Goal: Task Accomplishment & Management: Manage account settings

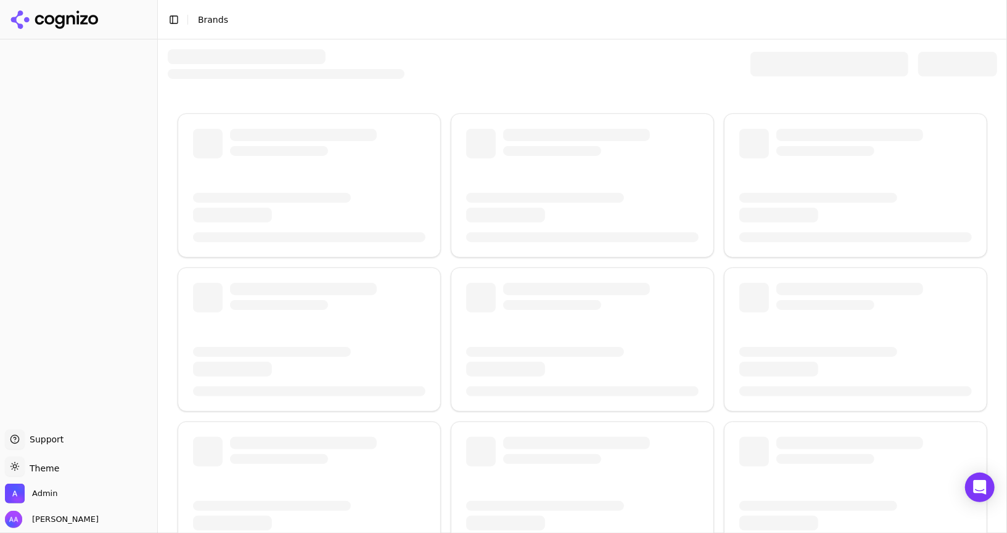
click at [816, 73] on div at bounding box center [829, 64] width 158 height 25
click at [806, 72] on div at bounding box center [829, 64] width 158 height 25
click at [792, 68] on div at bounding box center [829, 64] width 158 height 25
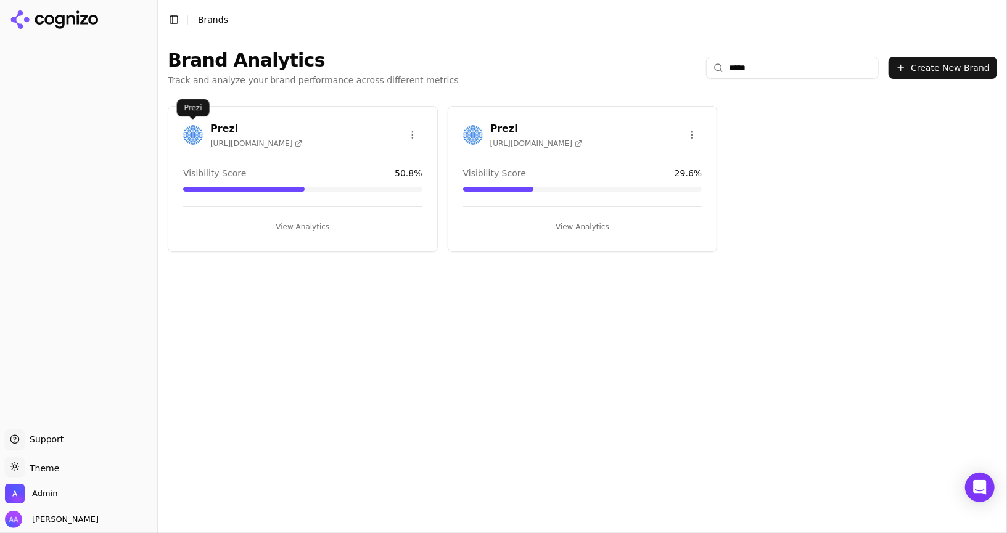
type input "*****"
click at [197, 136] on img at bounding box center [193, 135] width 20 height 20
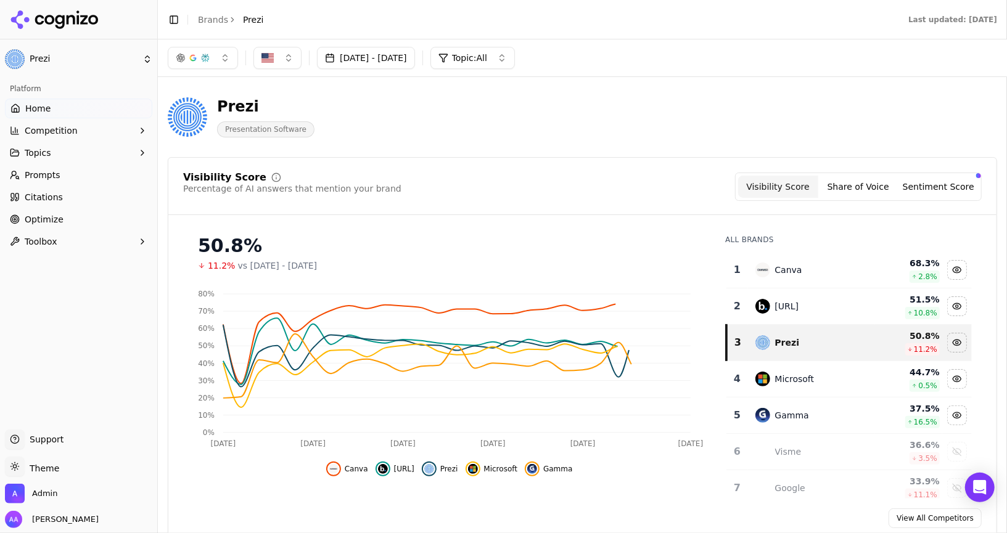
click at [72, 216] on link "Optimize" at bounding box center [78, 220] width 147 height 20
click at [795, 310] on div "[URL]" at bounding box center [787, 306] width 24 height 12
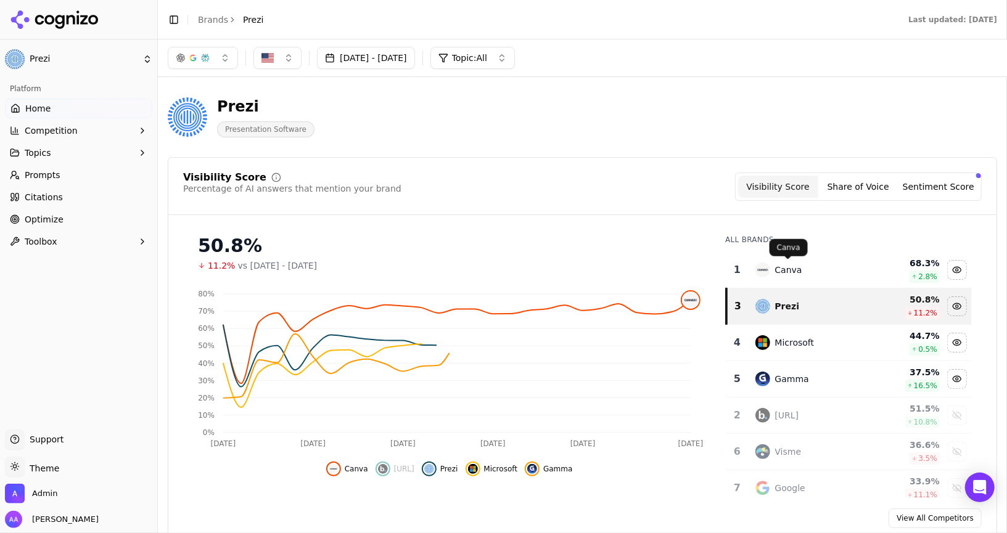
click at [801, 271] on div "Canva" at bounding box center [811, 270] width 112 height 15
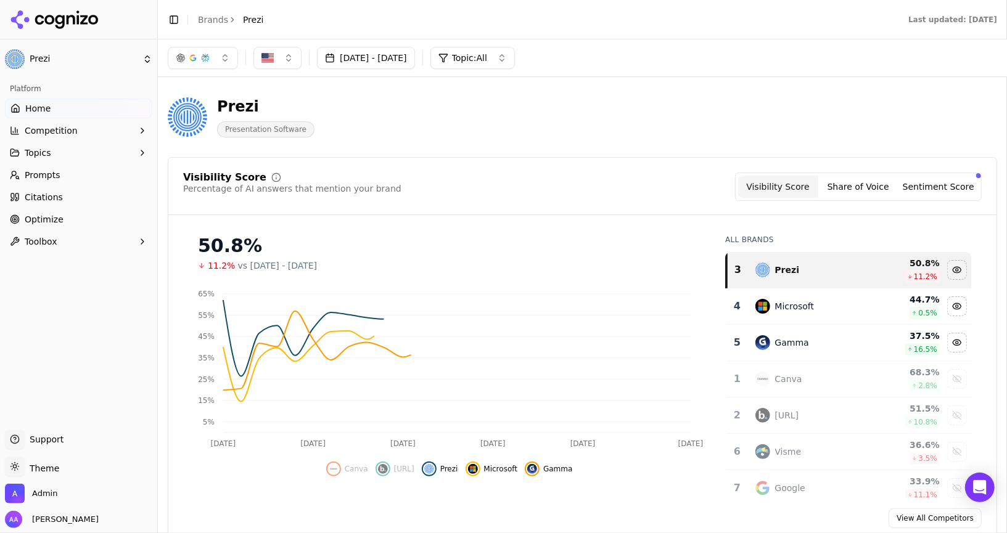
click at [801, 310] on div "Microsoft" at bounding box center [794, 306] width 39 height 12
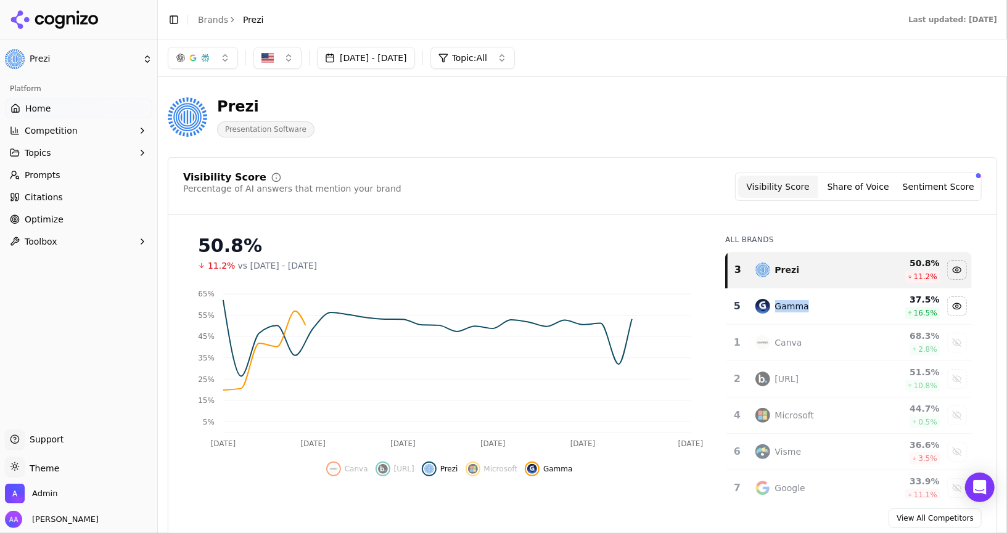
click at [801, 310] on div "Gamma" at bounding box center [792, 306] width 34 height 12
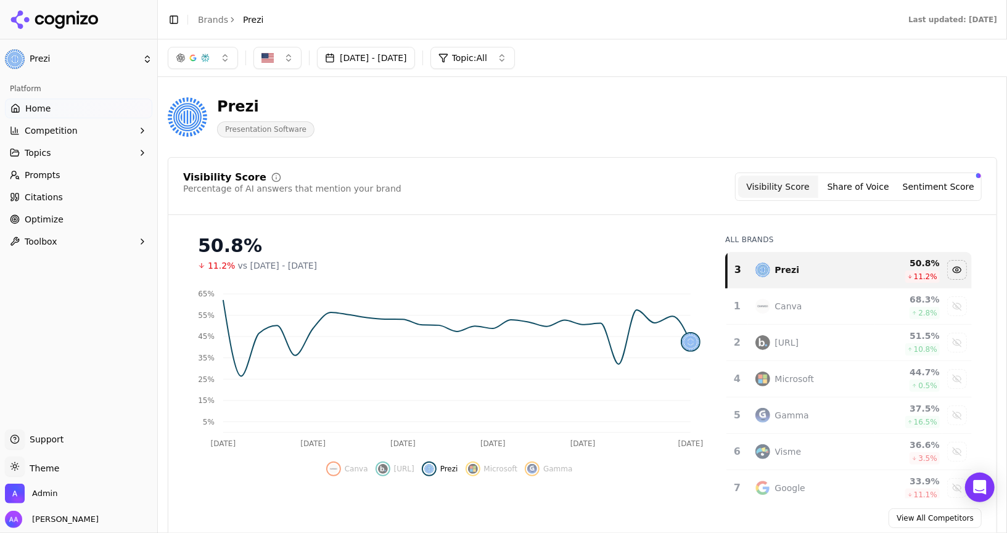
click at [71, 171] on link "Prompts" at bounding box center [78, 175] width 147 height 20
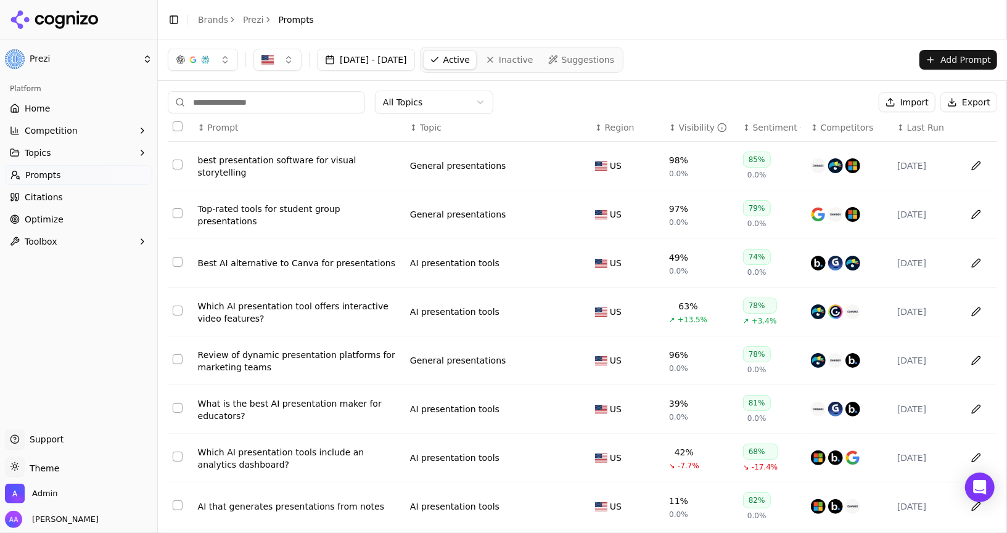
click at [200, 62] on div "button" at bounding box center [205, 60] width 10 height 10
click at [213, 110] on span "ChatGPT-Search" at bounding box center [197, 108] width 69 height 12
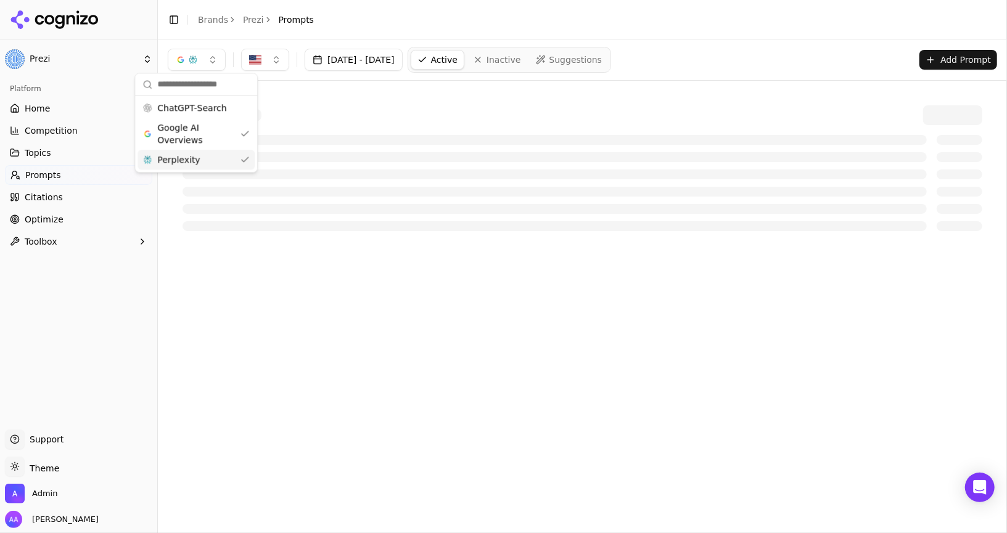
click at [213, 165] on div "Perplexity" at bounding box center [195, 160] width 117 height 20
click at [509, 96] on div at bounding box center [582, 168] width 829 height 155
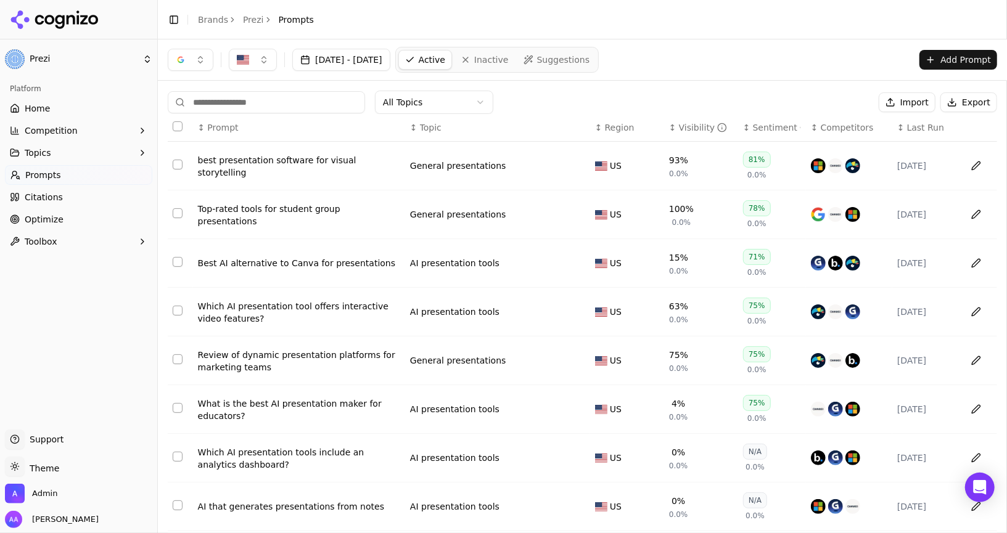
click at [917, 129] on span "Last Run" at bounding box center [925, 127] width 37 height 12
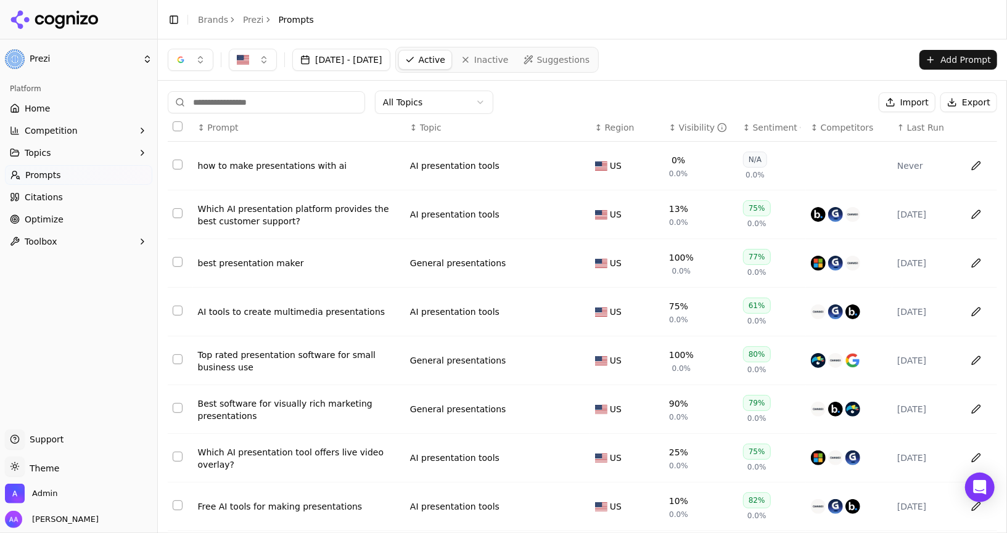
click at [280, 165] on div "how to make presentations with ai" at bounding box center [299, 166] width 202 height 12
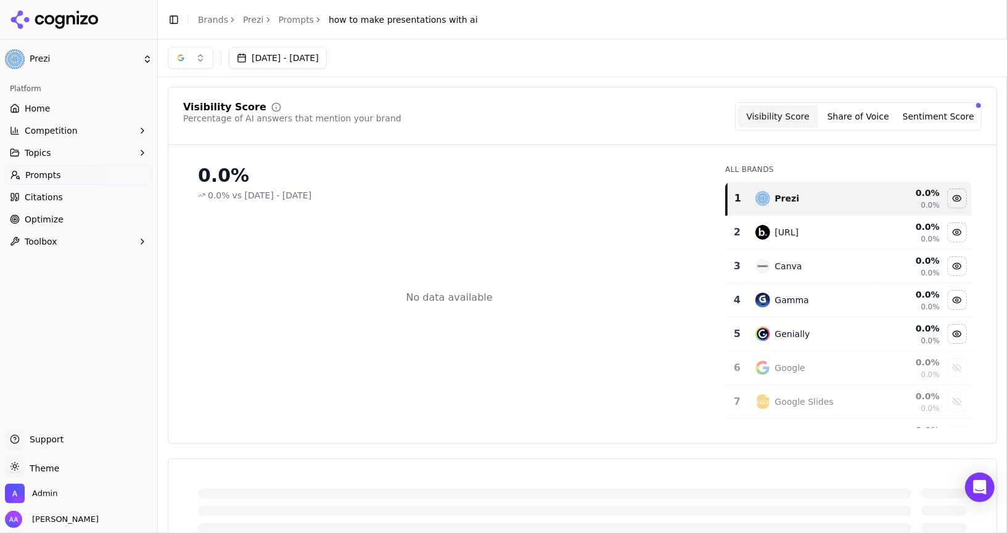
click at [191, 53] on button "button" at bounding box center [191, 58] width 46 height 22
click at [199, 109] on span "ChatGPT-Search" at bounding box center [185, 106] width 69 height 12
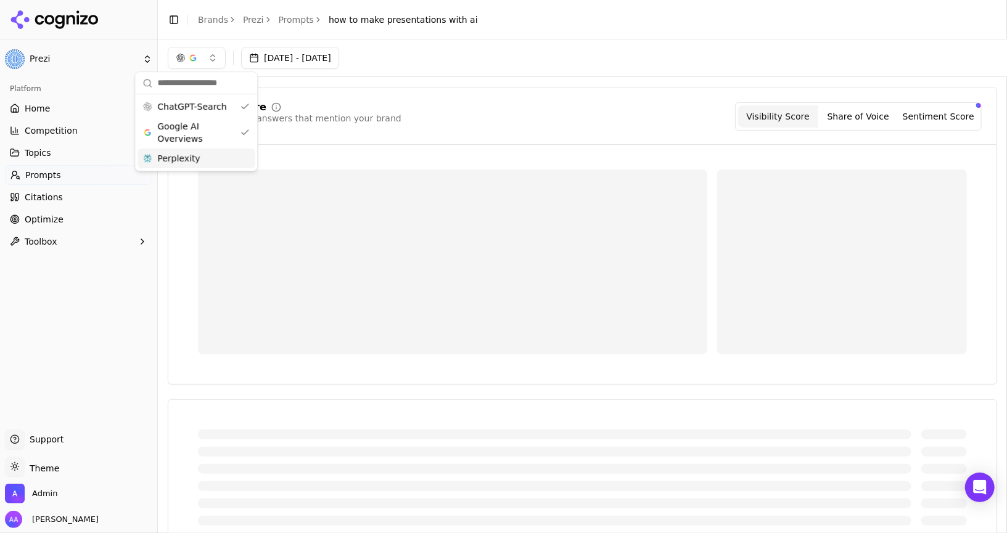
click at [205, 161] on div "Perplexity" at bounding box center [195, 159] width 117 height 20
click at [465, 107] on div "Visibility Score Percentage of AI answers that mention your brand Visibility Sc…" at bounding box center [582, 116] width 798 height 28
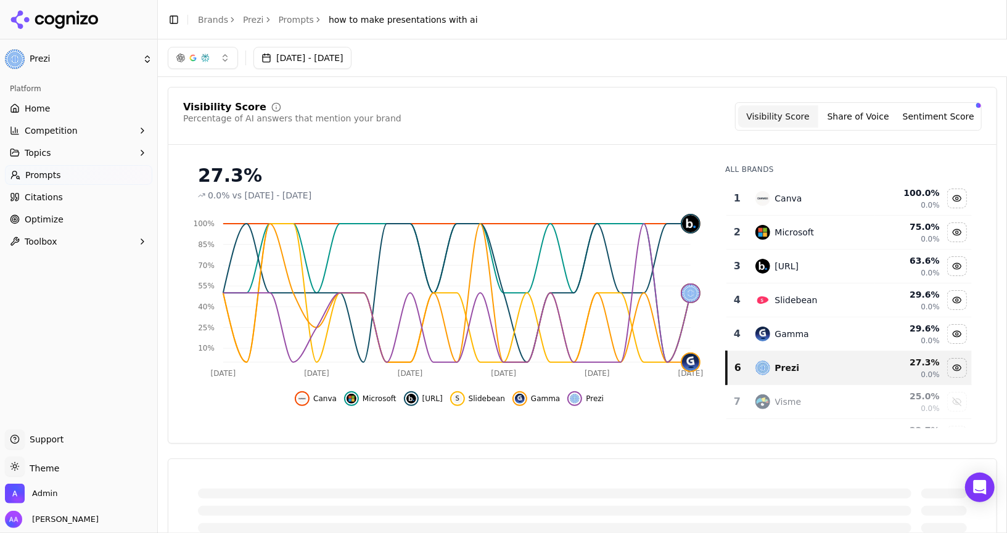
click at [62, 108] on link "Home" at bounding box center [78, 109] width 147 height 20
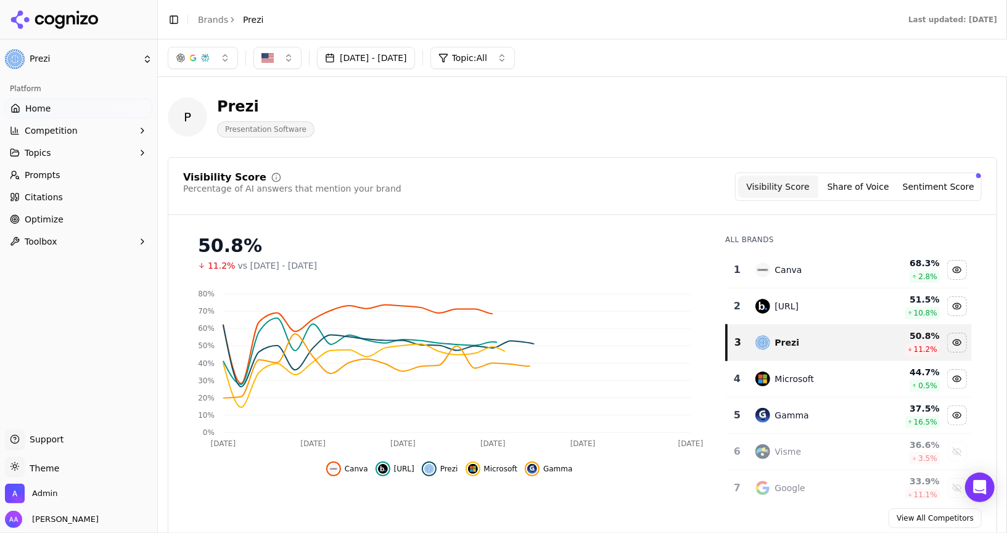
click at [649, 103] on div "P Prezi Presentation Software" at bounding box center [444, 117] width 552 height 41
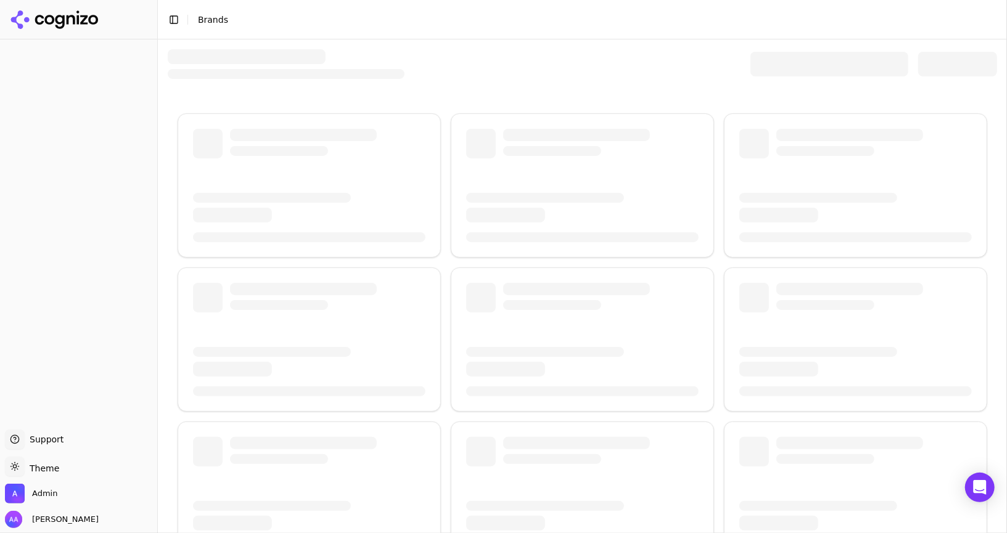
click at [816, 57] on div at bounding box center [829, 64] width 158 height 25
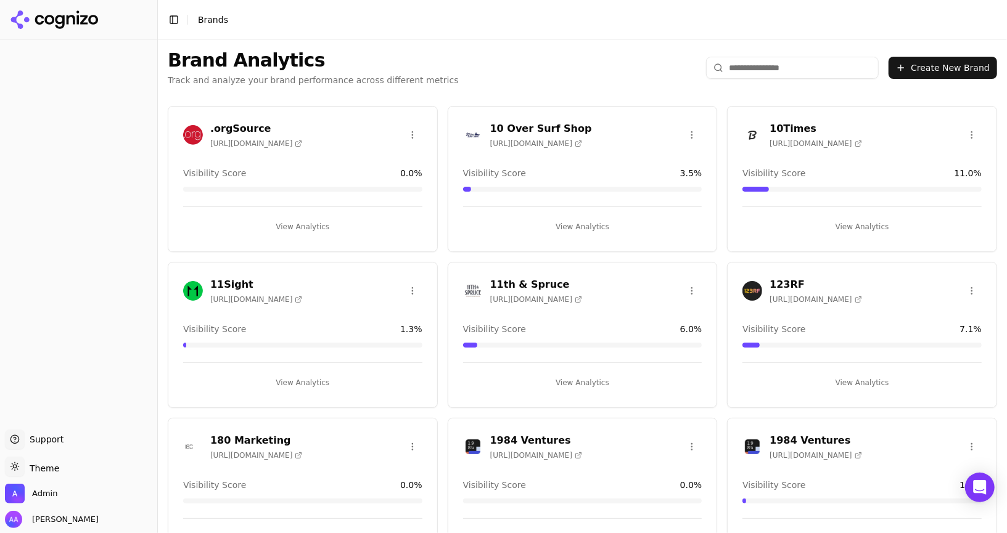
click at [782, 75] on input "search" at bounding box center [792, 68] width 173 height 22
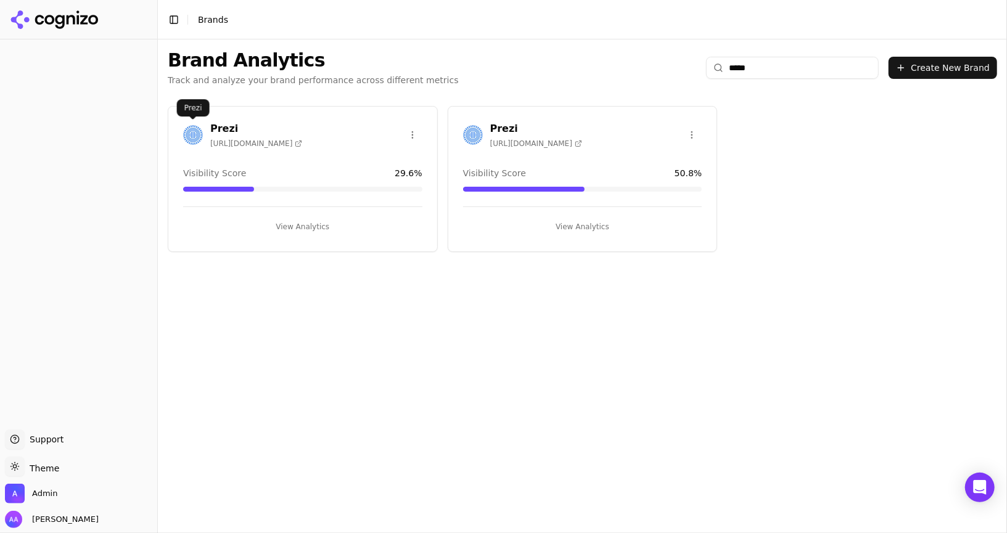
type input "*****"
click at [189, 136] on img at bounding box center [193, 135] width 20 height 20
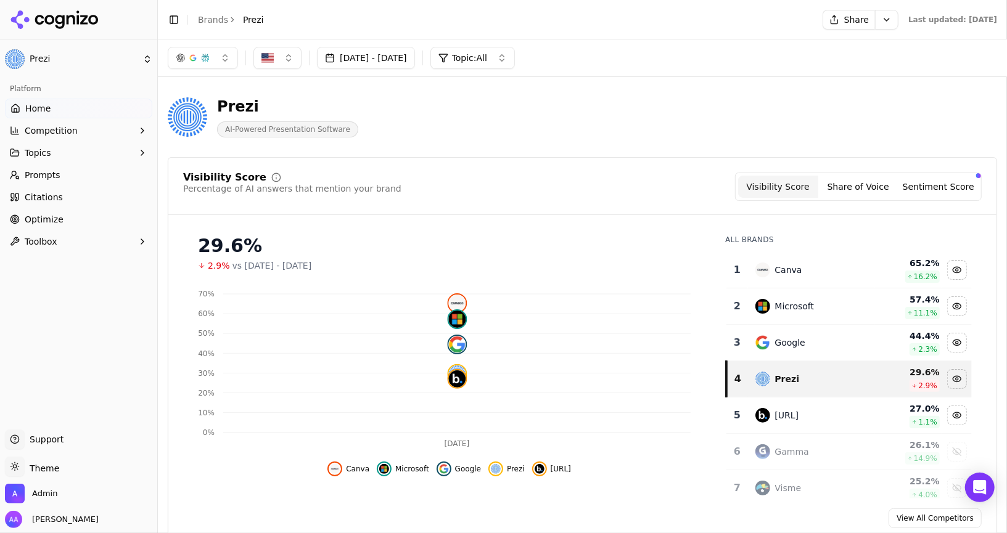
click at [216, 15] on link "Brands" at bounding box center [213, 20] width 30 height 10
click at [208, 5] on html "Prezi Platform Home Competition Topics Prompts Citations Optimize Toolbox Suppo…" at bounding box center [503, 266] width 1007 height 533
click at [216, 21] on html "Prezi Platform Home Competition Topics Prompts Citations Optimize Toolbox Suppo…" at bounding box center [503, 266] width 1007 height 533
click at [326, 3] on html "Prezi Platform Home Competition Topics Prompts Citations Optimize Toolbox Suppo…" at bounding box center [503, 266] width 1007 height 533
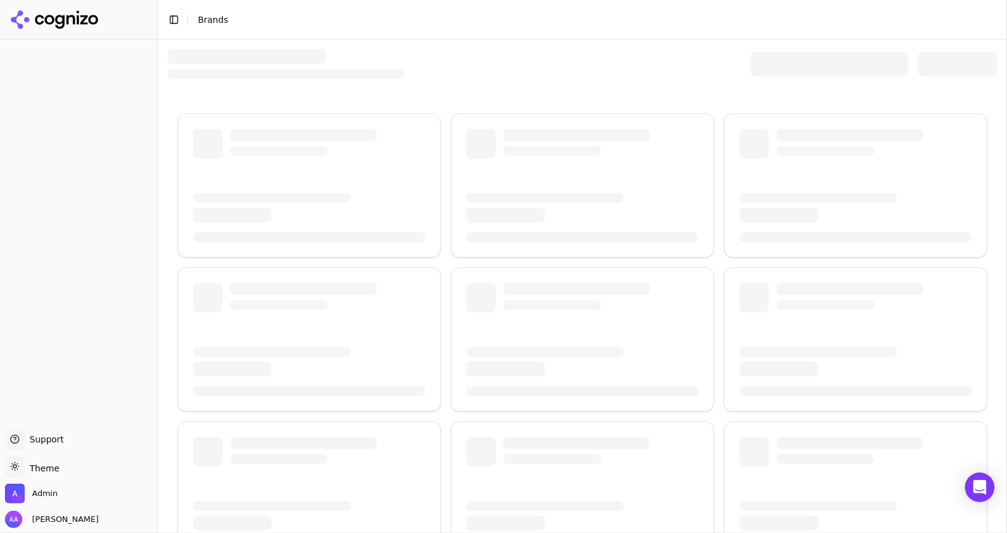
click at [780, 57] on div at bounding box center [829, 64] width 158 height 25
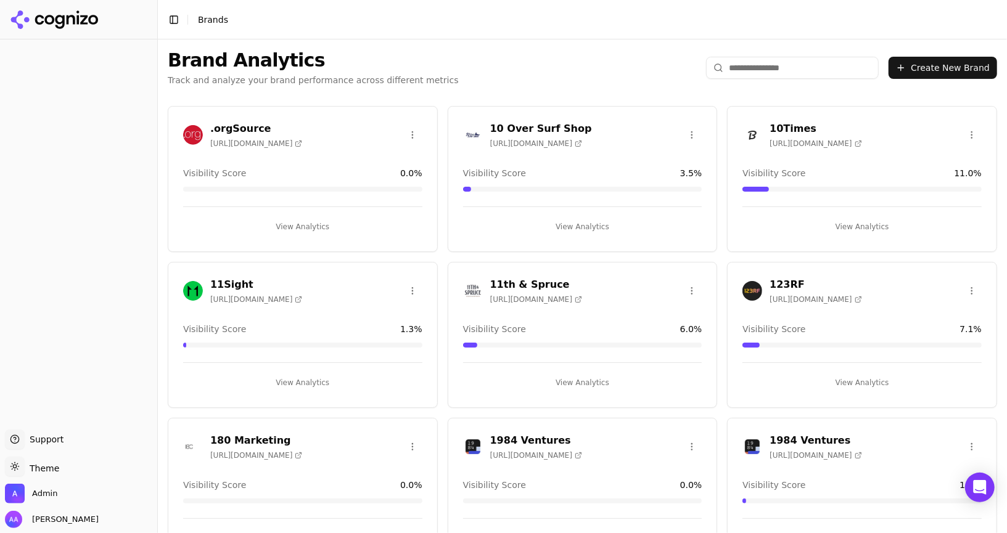
click at [768, 73] on input "search" at bounding box center [792, 68] width 173 height 22
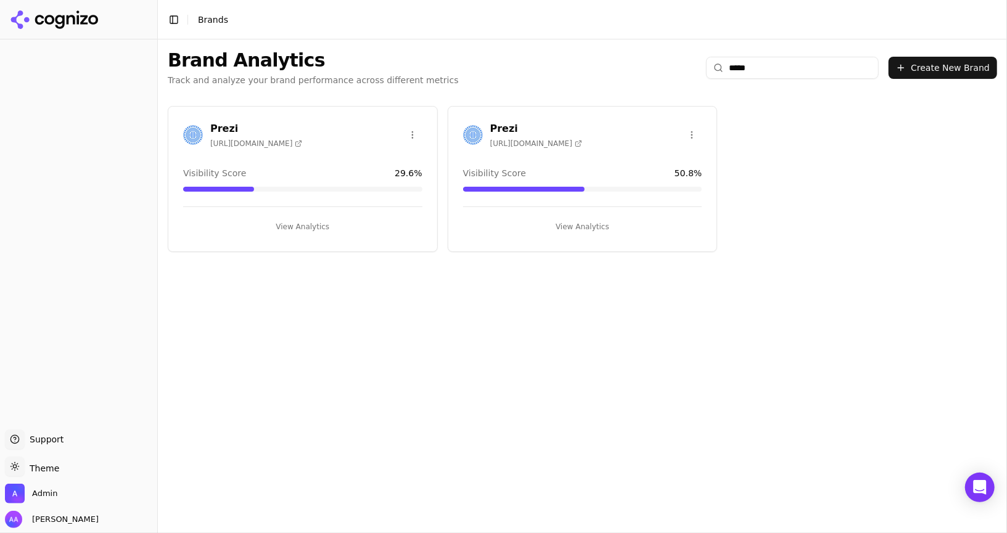
type input "*****"
click at [415, 131] on html "Support Support Toggle theme Theme Admin [PERSON_NAME] Toggle Sidebar Brands Br…" at bounding box center [503, 266] width 1007 height 533
click at [391, 179] on div "Delete Brand" at bounding box center [382, 180] width 73 height 20
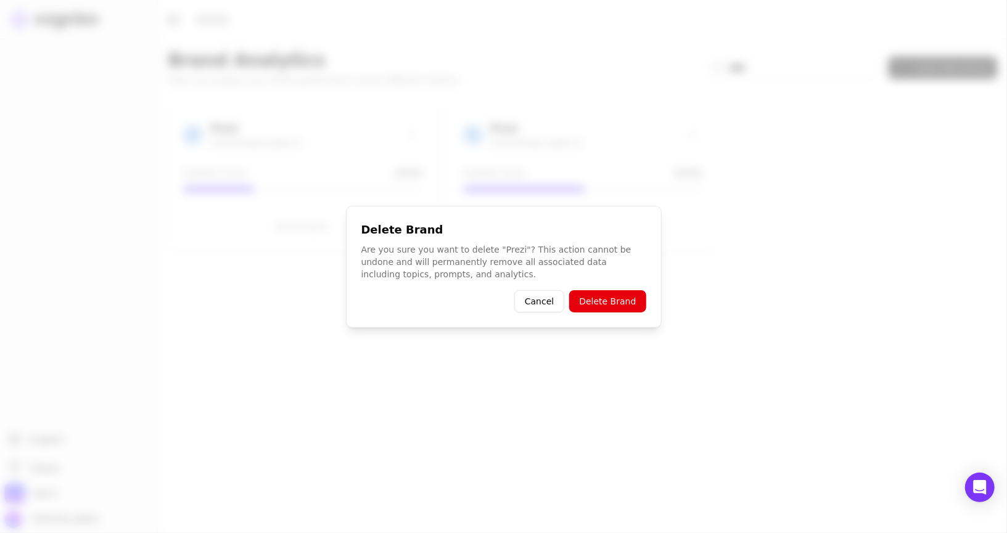
click at [609, 302] on button "Delete Brand" at bounding box center [607, 301] width 76 height 22
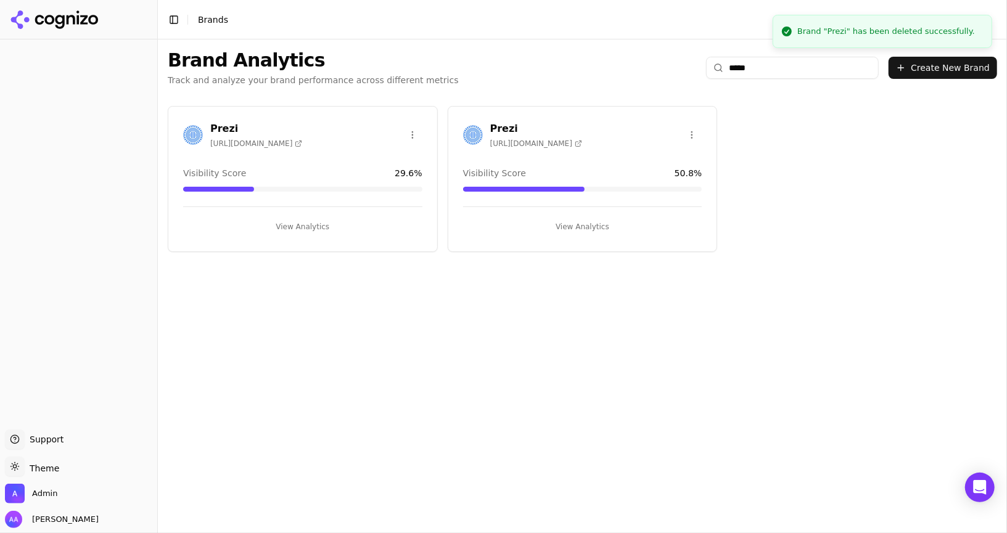
click at [707, 325] on div "Brand Analytics Track and analyze your brand performance across different metri…" at bounding box center [582, 286] width 849 height 494
